Goal: Information Seeking & Learning: Learn about a topic

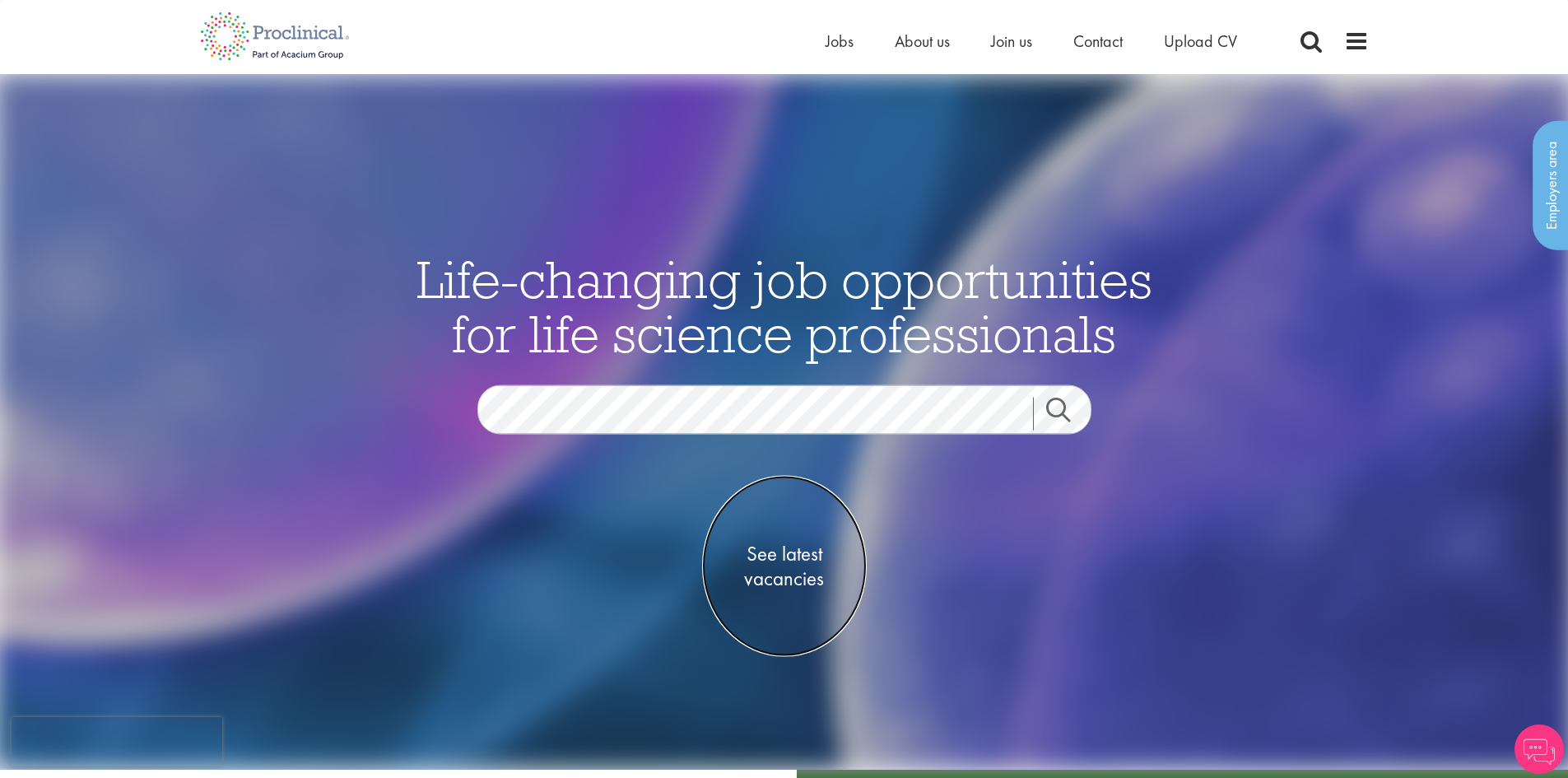
click at [782, 554] on span "See latest vacancies" at bounding box center [784, 565] width 164 height 49
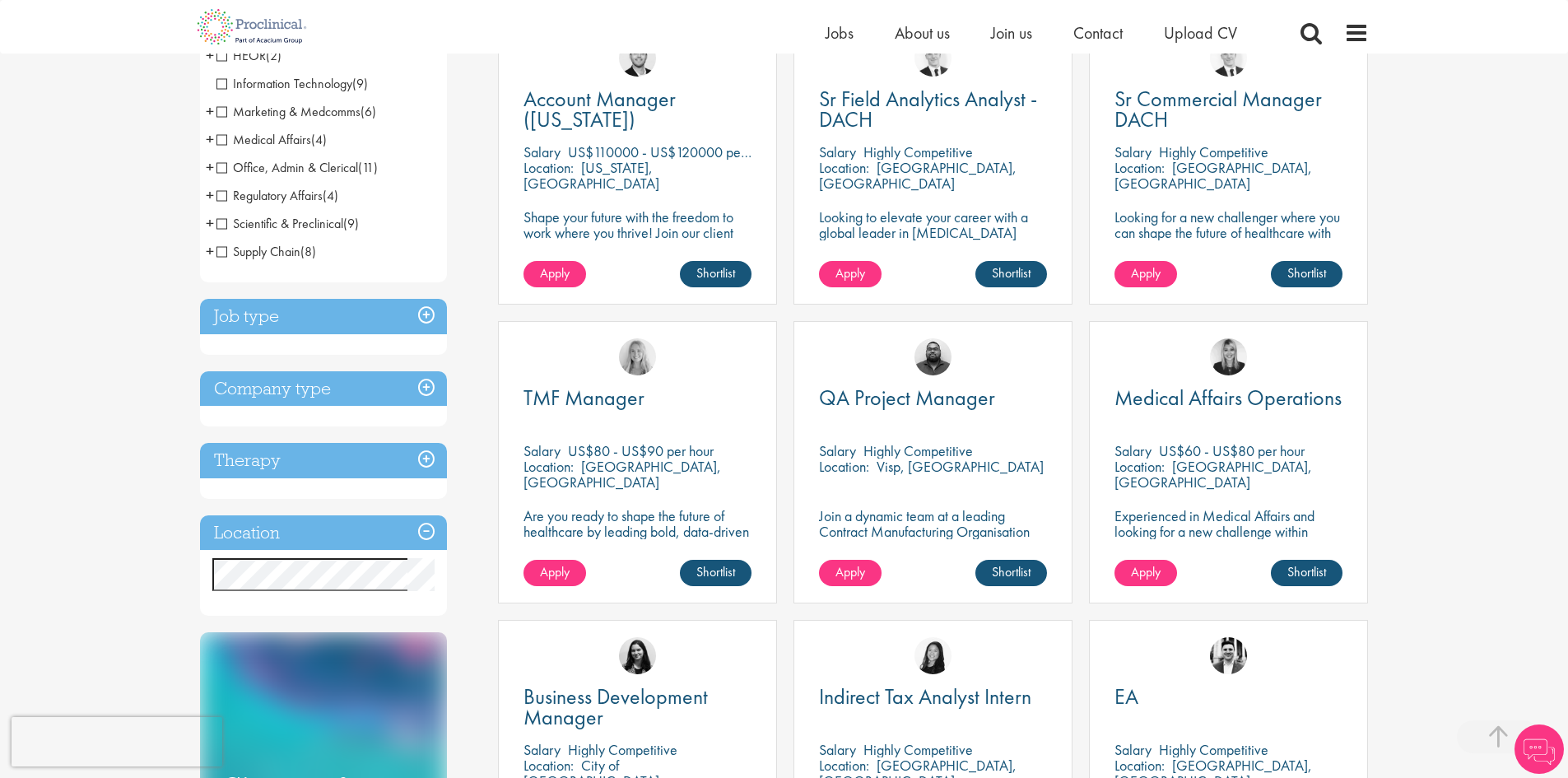
scroll to position [350, 0]
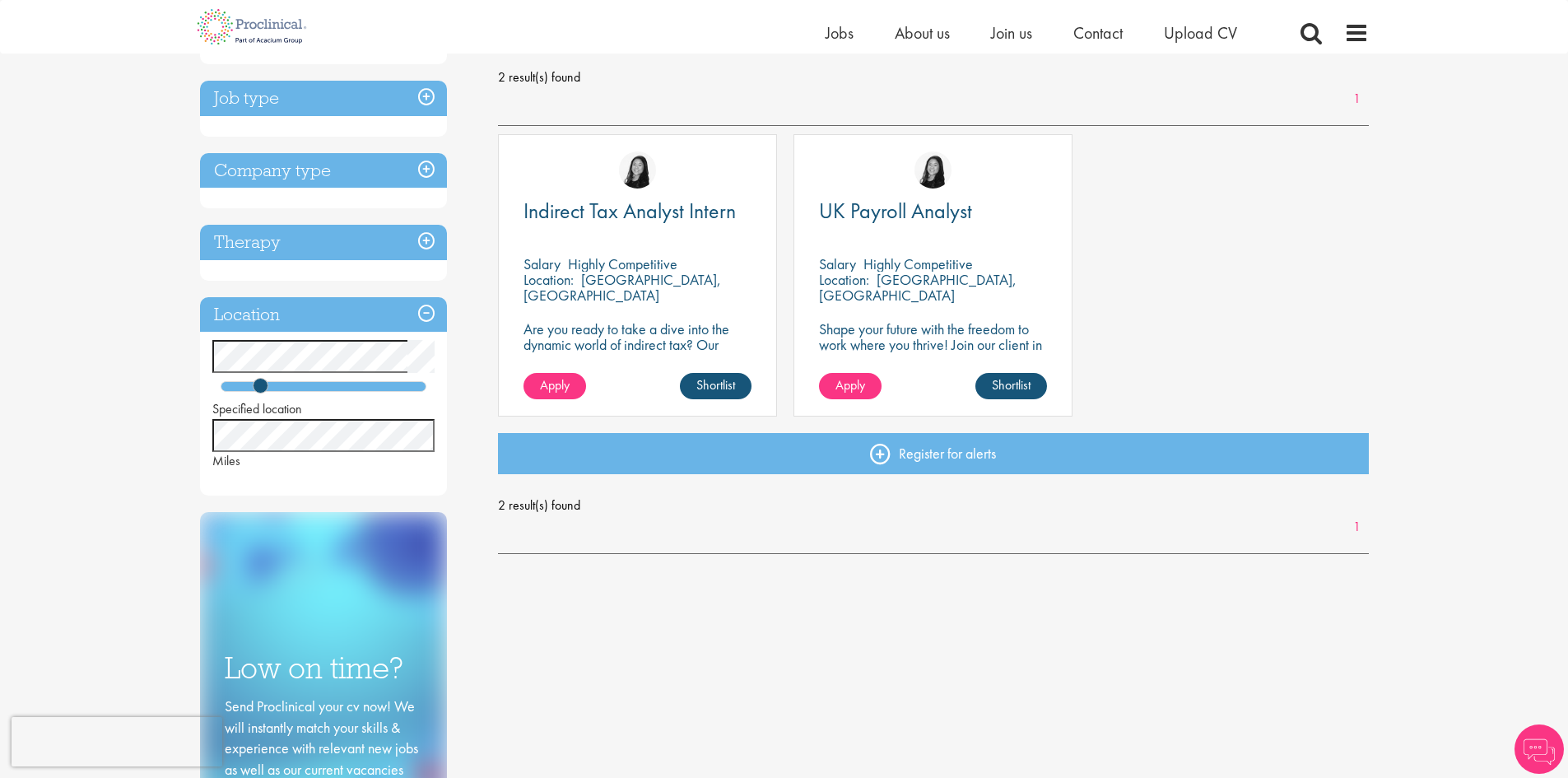
scroll to position [233, 0]
click at [287, 382] on div at bounding box center [323, 386] width 206 height 11
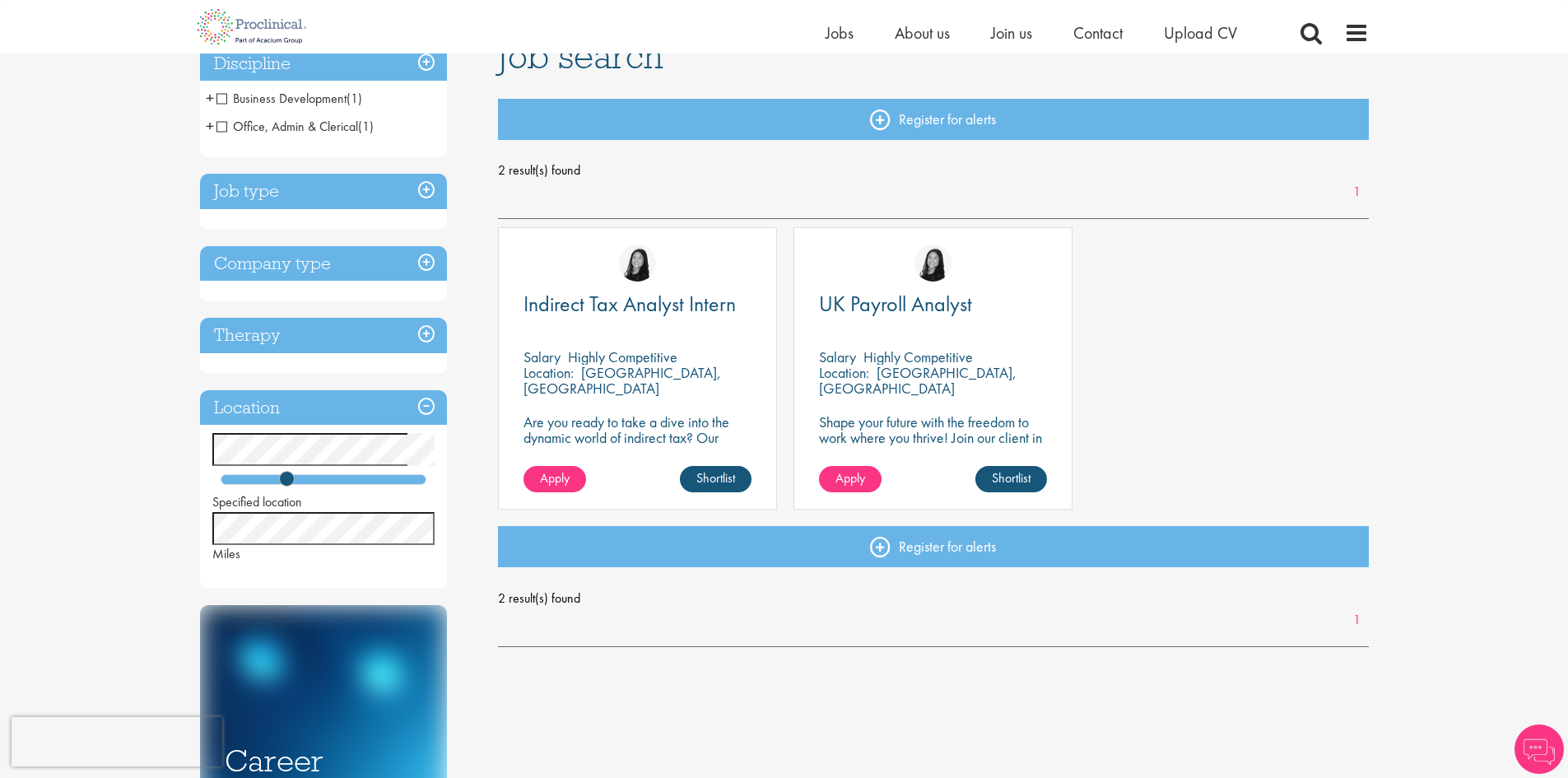
scroll to position [139, 0]
click at [326, 472] on div "Specified location Miles" at bounding box center [323, 497] width 247 height 130
click at [327, 479] on div at bounding box center [323, 479] width 206 height 11
